Goal: Information Seeking & Learning: Learn about a topic

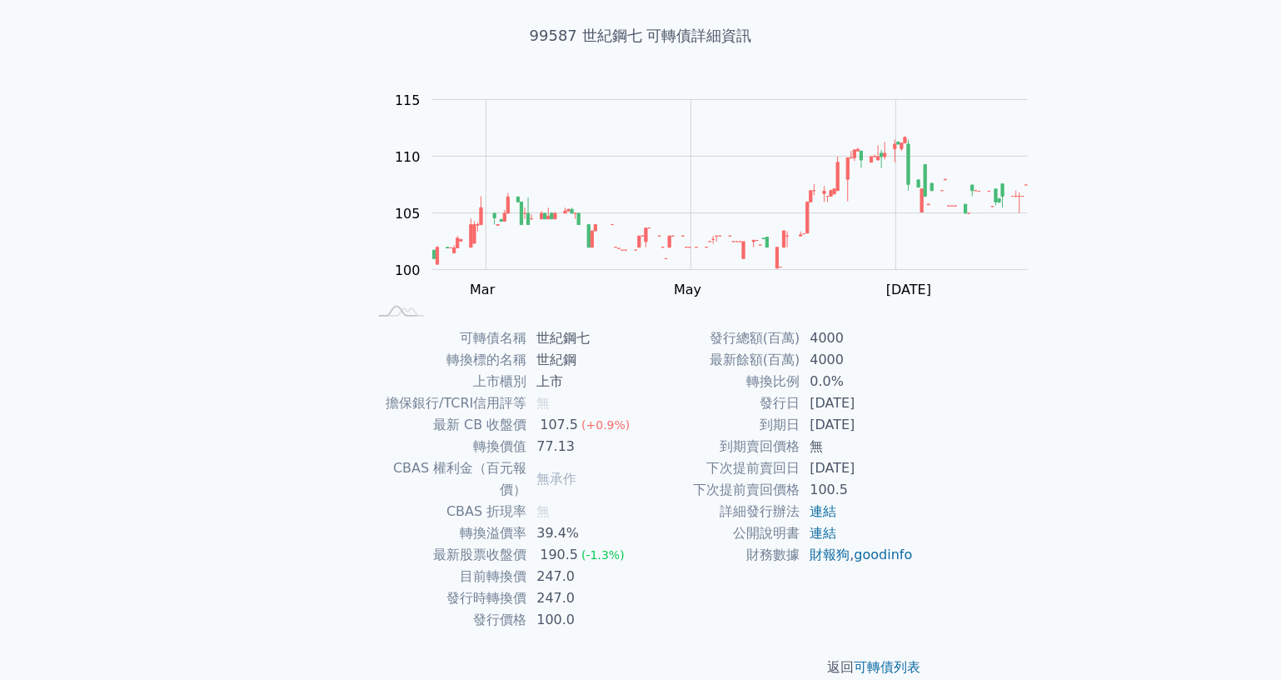
scroll to position [225, 0]
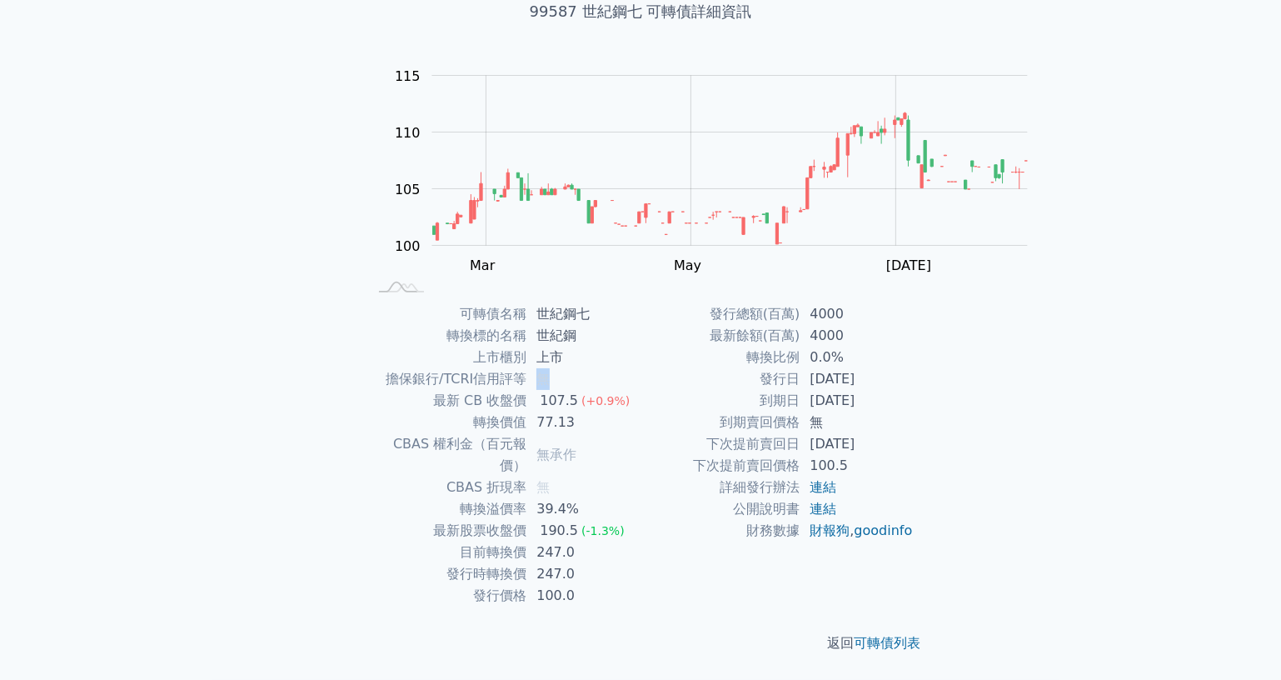
drag, startPoint x: 513, startPoint y: 332, endPoint x: 527, endPoint y: 331, distance: 14.2
click at [527, 368] on td "無" at bounding box center [583, 379] width 114 height 22
copy span "無"
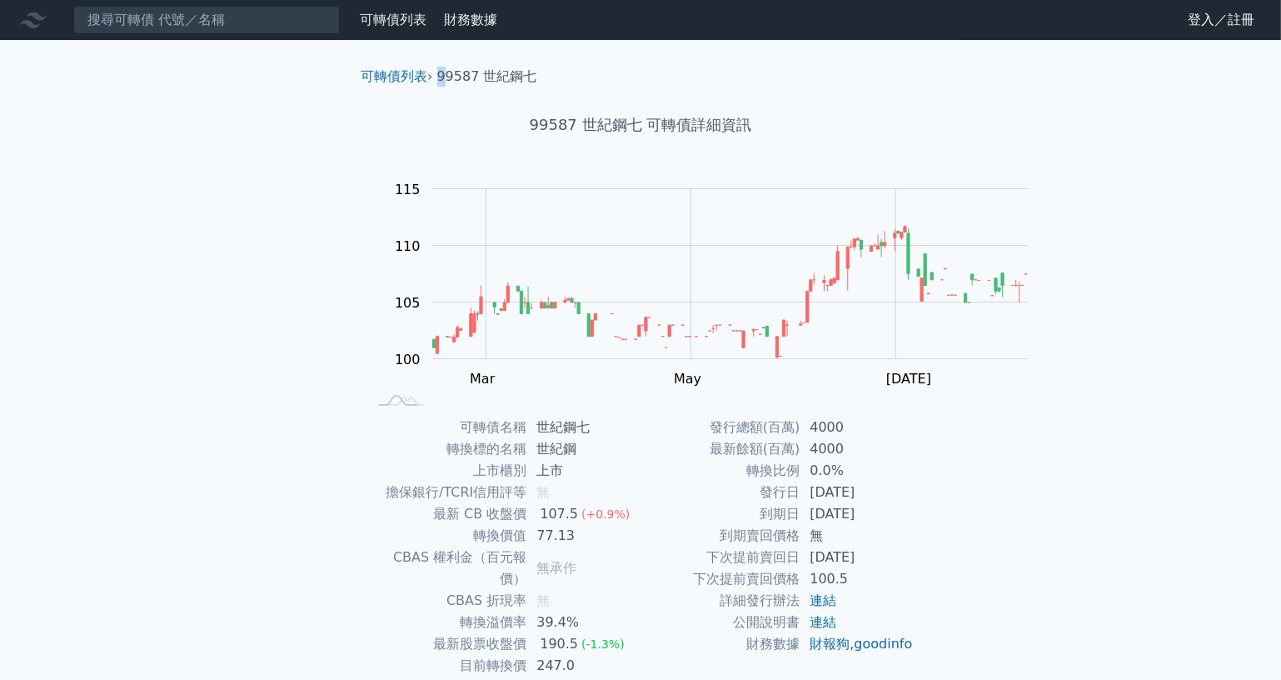
drag, startPoint x: 437, startPoint y: 81, endPoint x: 396, endPoint y: 86, distance: 41.9
click at [395, 87] on div "可轉債列表 › 99587 世紀鋼七" at bounding box center [640, 63] width 586 height 47
click at [437, 87] on li "99587 世紀鋼七" at bounding box center [487, 77] width 100 height 20
drag, startPoint x: 386, startPoint y: 94, endPoint x: 436, endPoint y: 94, distance: 49.1
click at [436, 87] on ol "可轉債列表 › 99587 世紀鋼七" at bounding box center [640, 77] width 586 height 20
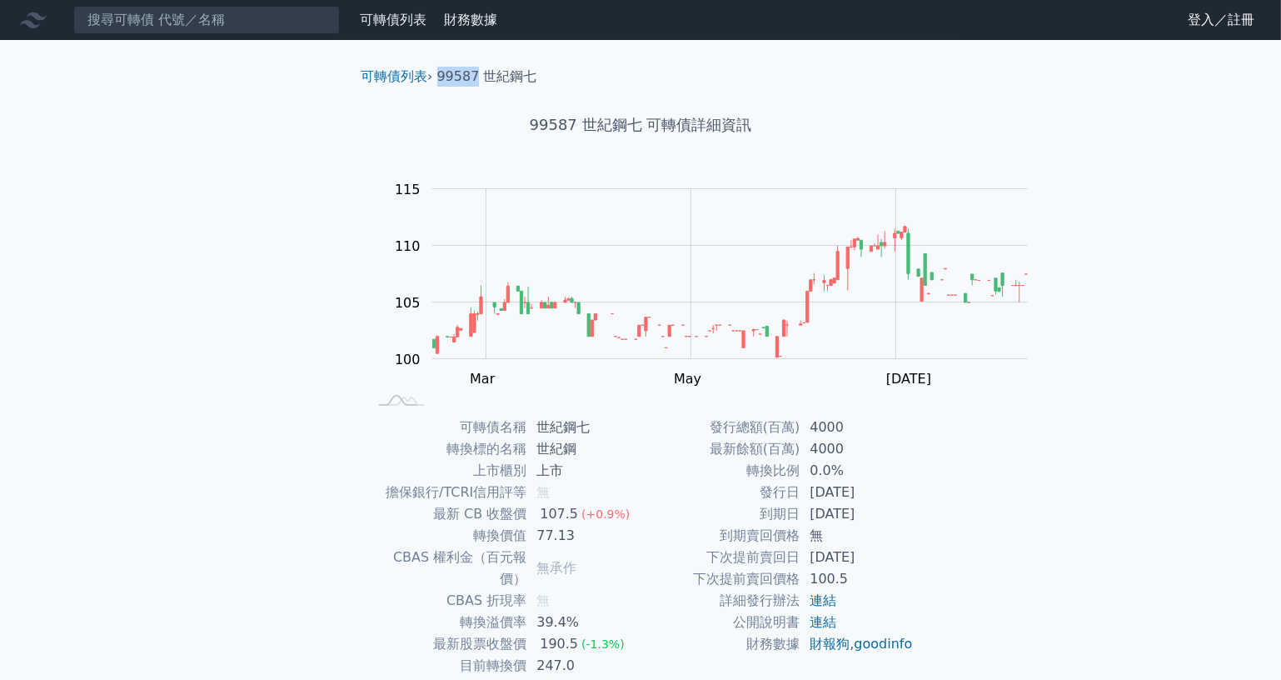
copy li "99587"
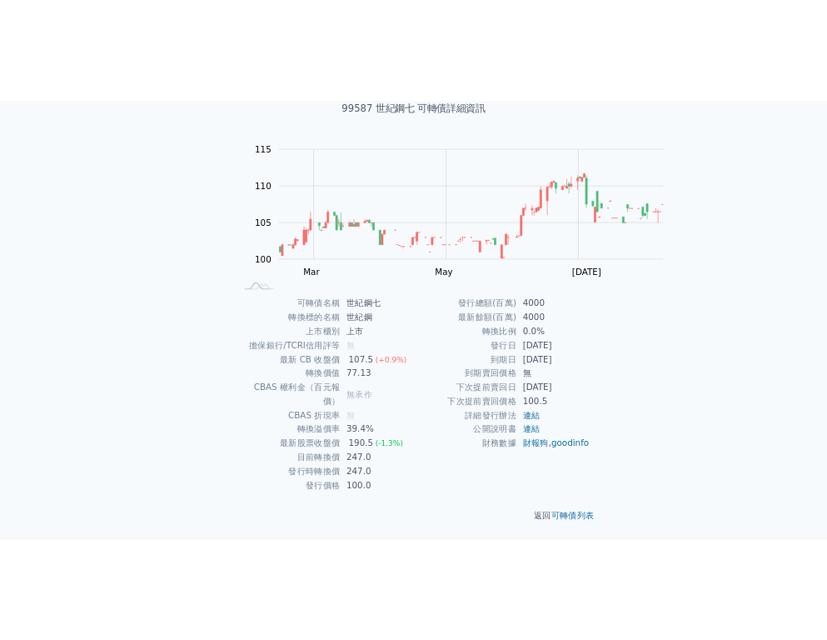
scroll to position [225, 0]
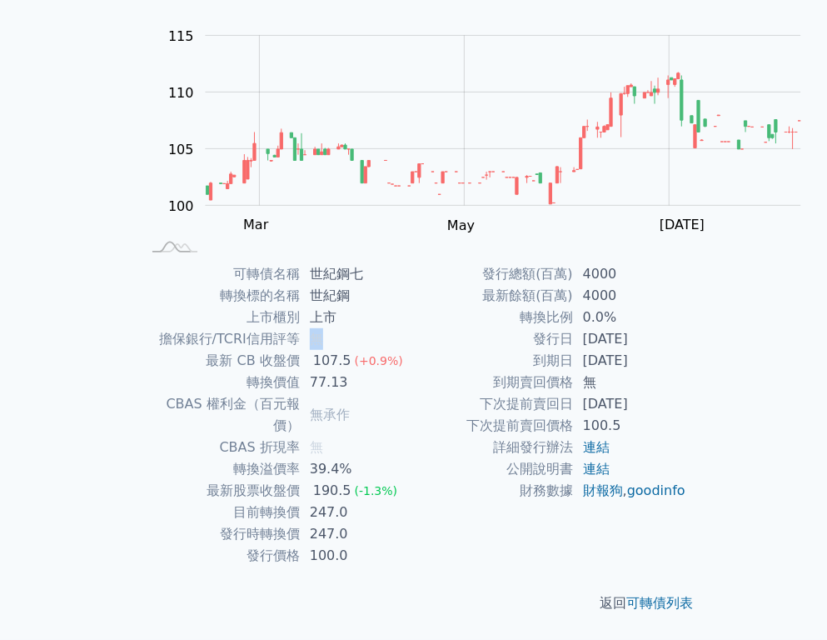
drag, startPoint x: 283, startPoint y: 334, endPoint x: 312, endPoint y: 336, distance: 29.3
click at [312, 336] on td "無" at bounding box center [357, 339] width 114 height 22
click at [610, 455] on link "連結" at bounding box center [596, 447] width 27 height 16
click at [610, 476] on link "連結" at bounding box center [596, 469] width 27 height 16
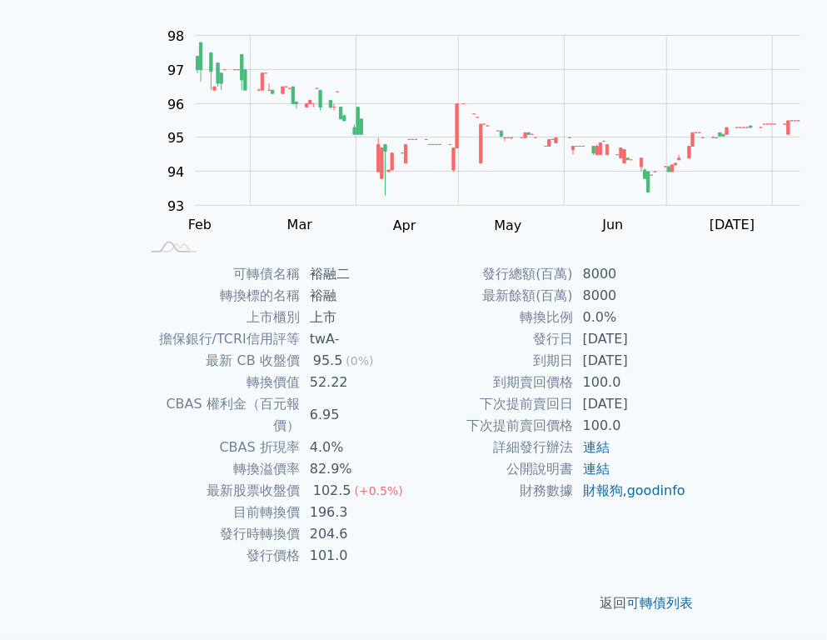
scroll to position [227, 0]
drag, startPoint x: 281, startPoint y: 332, endPoint x: 324, endPoint y: 333, distance: 43.3
click at [324, 333] on td "twA-" at bounding box center [357, 339] width 114 height 22
copy td "twA-"
click at [341, 333] on td "twA-" at bounding box center [357, 339] width 114 height 22
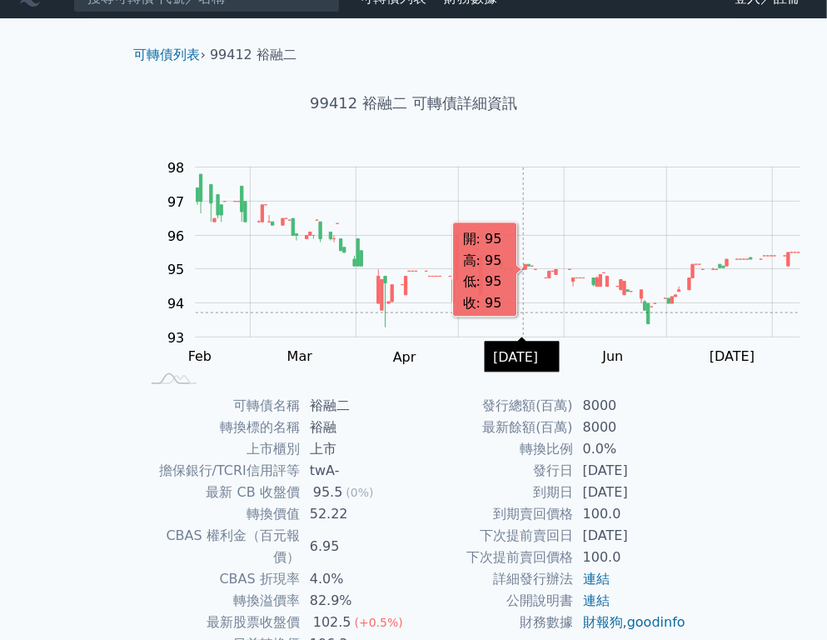
scroll to position [0, 0]
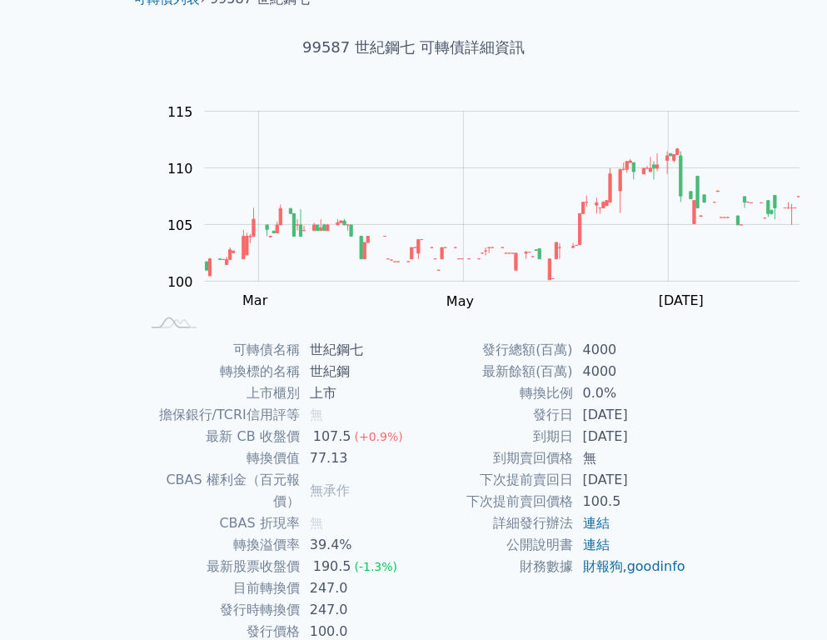
scroll to position [227, 0]
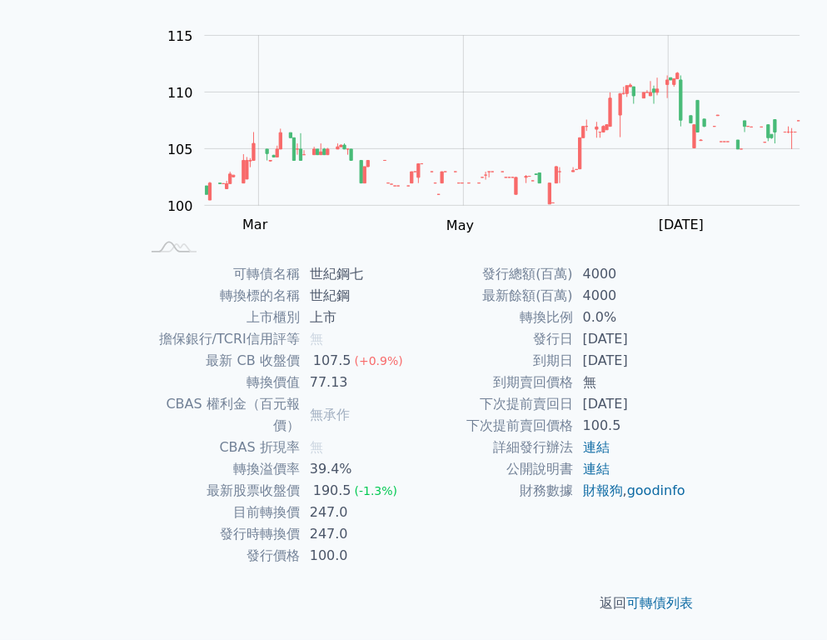
drag, startPoint x: 626, startPoint y: 326, endPoint x: 724, endPoint y: 326, distance: 97.4
click at [687, 328] on td "[DATE]" at bounding box center [630, 339] width 114 height 22
copy td "[DATE]"
drag, startPoint x: 626, startPoint y: 356, endPoint x: 717, endPoint y: 356, distance: 90.8
click at [687, 356] on td "[DATE]" at bounding box center [630, 361] width 114 height 22
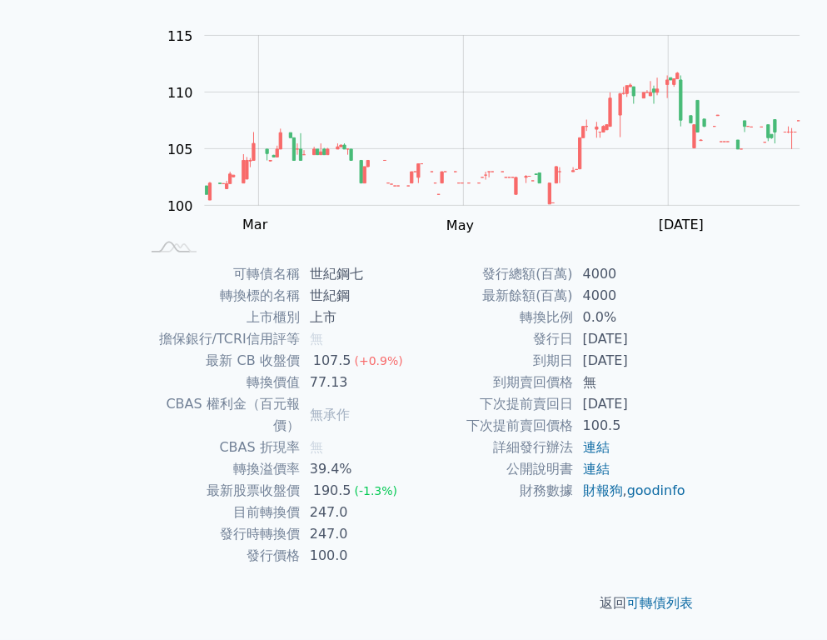
copy td "[DATE]"
drag, startPoint x: 627, startPoint y: 247, endPoint x: 674, endPoint y: 249, distance: 46.7
click at [674, 263] on td "4000" at bounding box center [630, 274] width 114 height 22
copy td "4000"
